Goal: Information Seeking & Learning: Learn about a topic

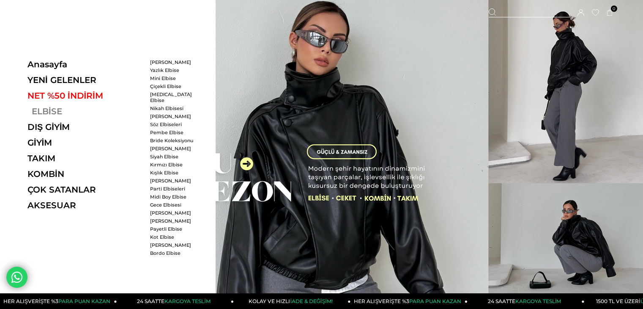
click at [37, 108] on link "ELBİSE" at bounding box center [85, 111] width 116 height 10
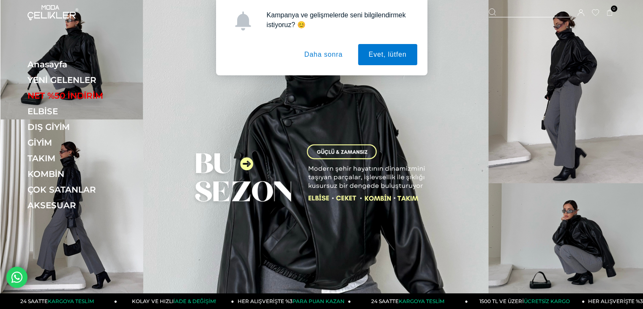
click at [308, 56] on button "Daha sonra" at bounding box center [324, 54] width 60 height 21
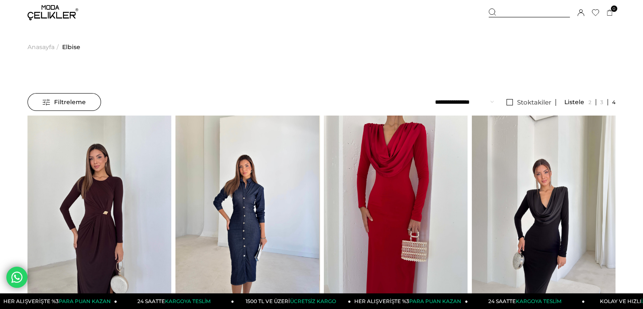
click at [42, 12] on img at bounding box center [52, 12] width 51 height 15
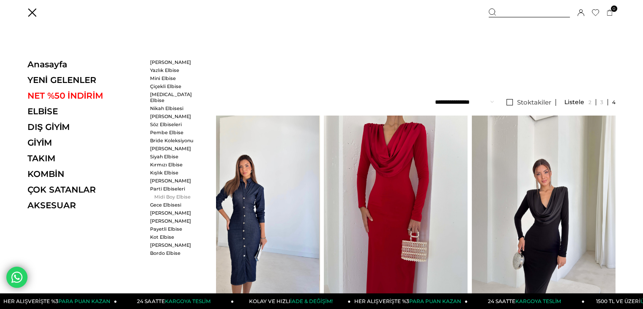
click at [159, 194] on link "Midi Boy Elbise" at bounding box center [174, 197] width 49 height 6
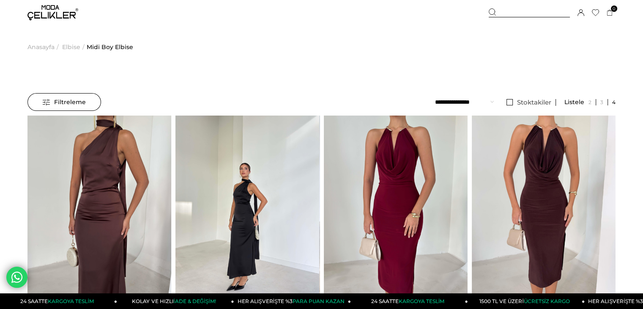
click at [47, 12] on img at bounding box center [52, 12] width 51 height 15
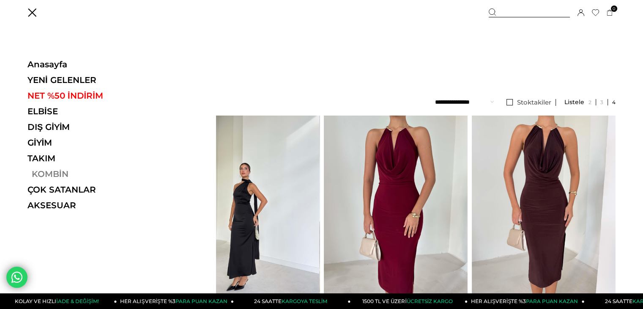
click at [49, 170] on link "KOMBİN" at bounding box center [85, 174] width 116 height 10
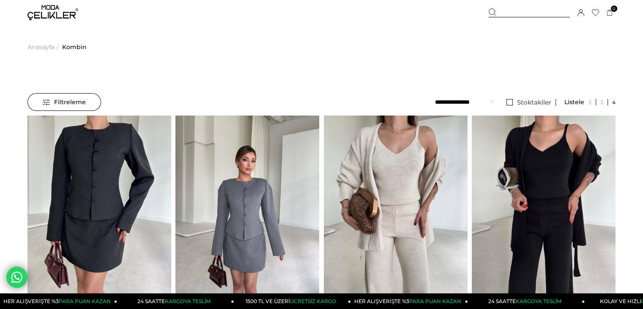
click at [51, 13] on img at bounding box center [52, 12] width 51 height 15
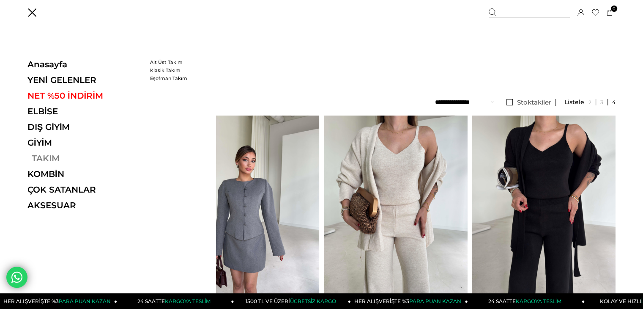
click at [48, 154] on link "TAKIM" at bounding box center [85, 158] width 116 height 10
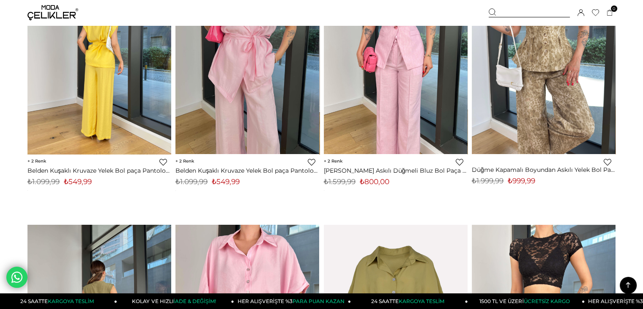
scroll to position [3595, 0]
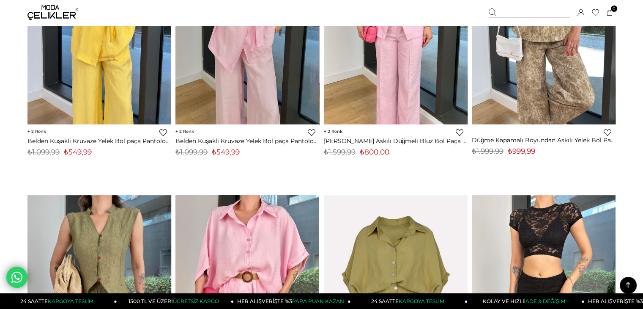
drag, startPoint x: 152, startPoint y: 178, endPoint x: 52, endPoint y: 165, distance: 100.3
drag, startPoint x: 52, startPoint y: 165, endPoint x: 381, endPoint y: 167, distance: 328.2
click at [381, 167] on div "‹ › 2 Favorilere Ekle Moda Celikler Kare Yaka Kalın Askılı Düğmeli Bluz Bol Paç…" at bounding box center [396, 55] width 144 height 245
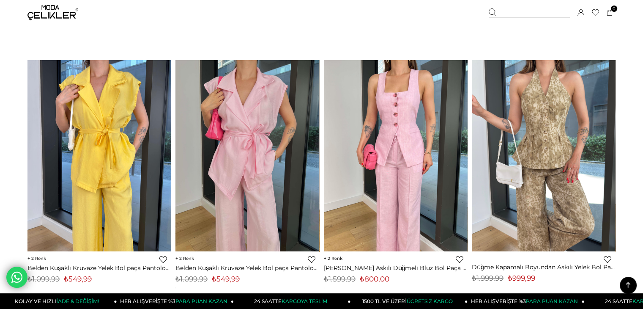
scroll to position [3553, 0]
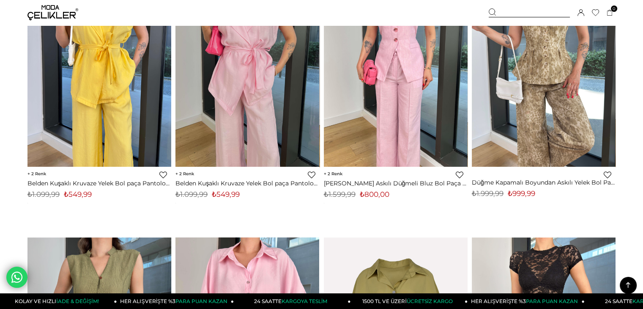
click at [345, 56] on img at bounding box center [396, 71] width 144 height 192
